Goal: Find specific page/section: Find specific page/section

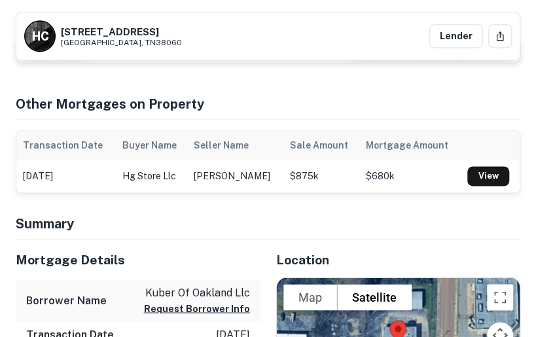
scroll to position [561, 0]
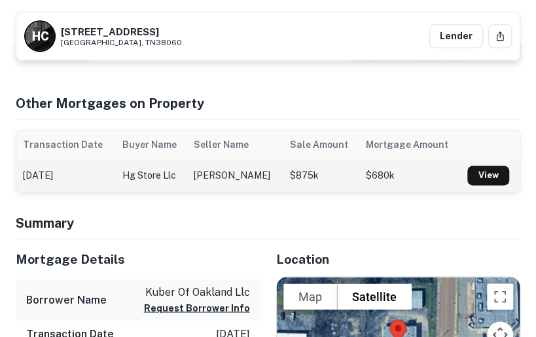
click at [171, 172] on td "hg store llc" at bounding box center [151, 175] width 72 height 33
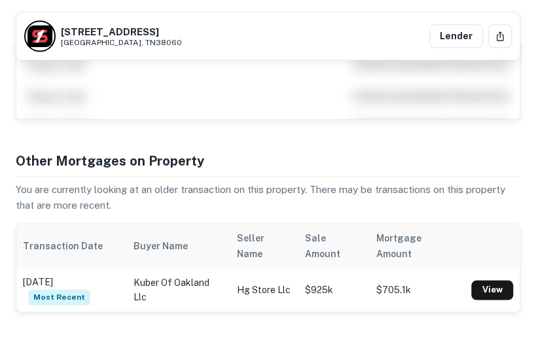
scroll to position [474, 0]
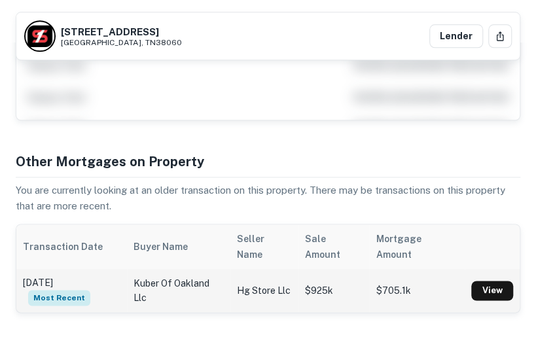
click at [162, 291] on td "kuber of oakland llc" at bounding box center [178, 290] width 103 height 43
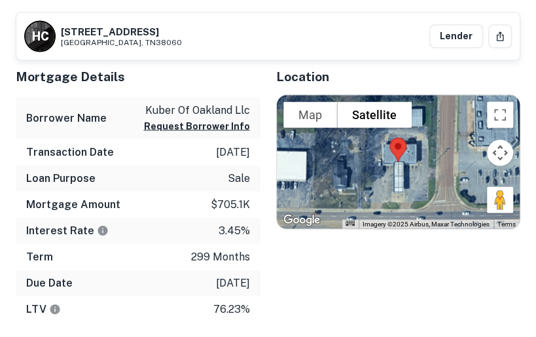
scroll to position [714, 0]
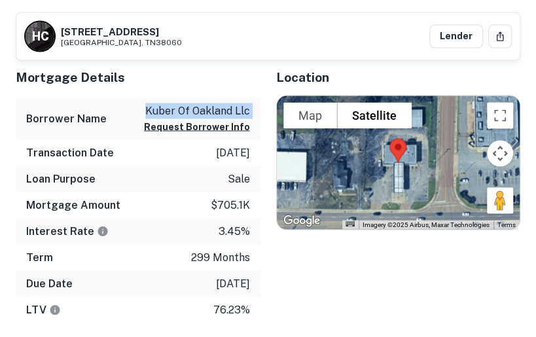
drag, startPoint x: 145, startPoint y: 107, endPoint x: 255, endPoint y: 118, distance: 110.6
click at [255, 118] on div "Borrower Name kuber of oakland llc Request Borrower Info" at bounding box center [138, 118] width 245 height 43
copy div "kuber of oakland llc Request Borrower Info"
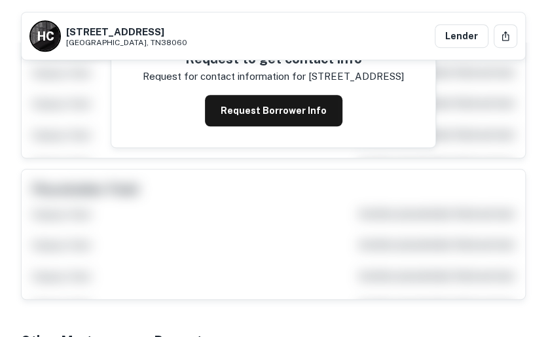
scroll to position [0, 0]
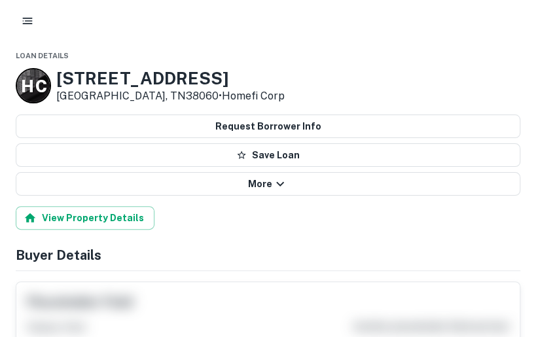
click at [31, 19] on icon "button" at bounding box center [27, 20] width 13 height 13
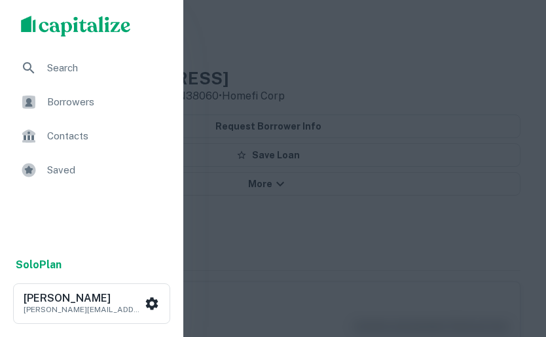
click at [59, 78] on div "Search" at bounding box center [91, 67] width 162 height 31
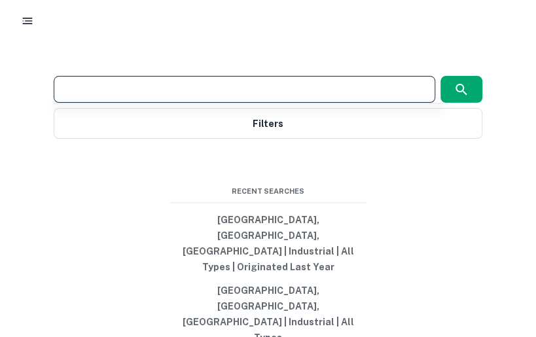
type input "**********"
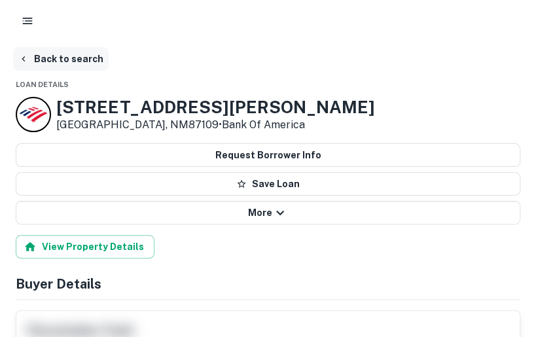
click at [72, 54] on button "Back to search" at bounding box center [61, 59] width 96 height 24
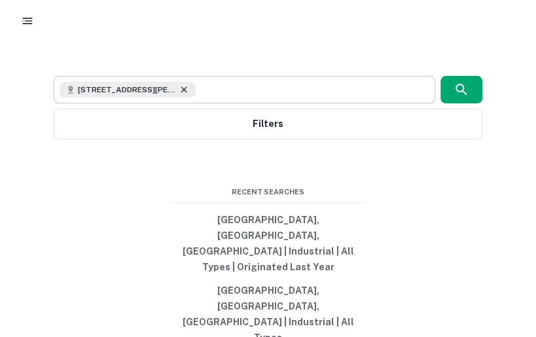
click at [179, 95] on icon at bounding box center [184, 89] width 10 height 10
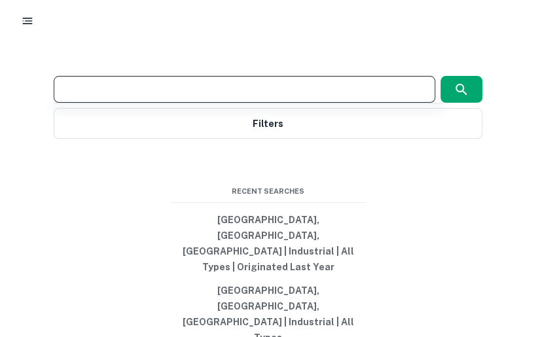
paste input "**********"
type input "**********"
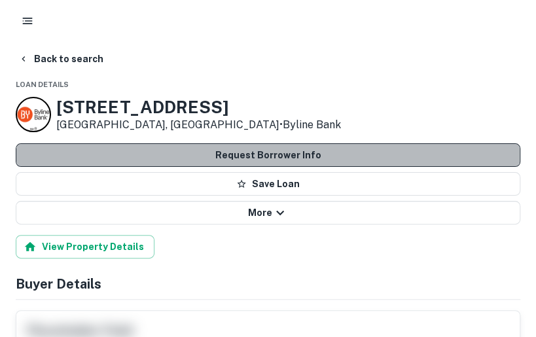
click at [170, 154] on button "Request Borrower Info" at bounding box center [268, 155] width 504 height 24
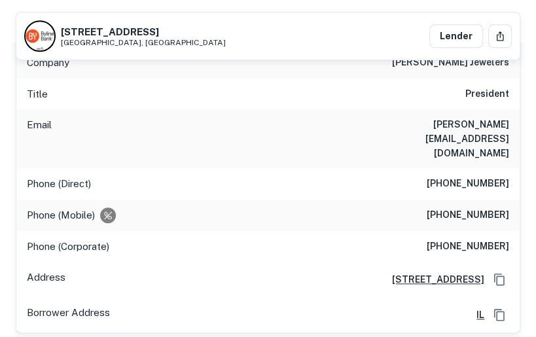
scroll to position [300, 0]
